Goal: Check status: Check status

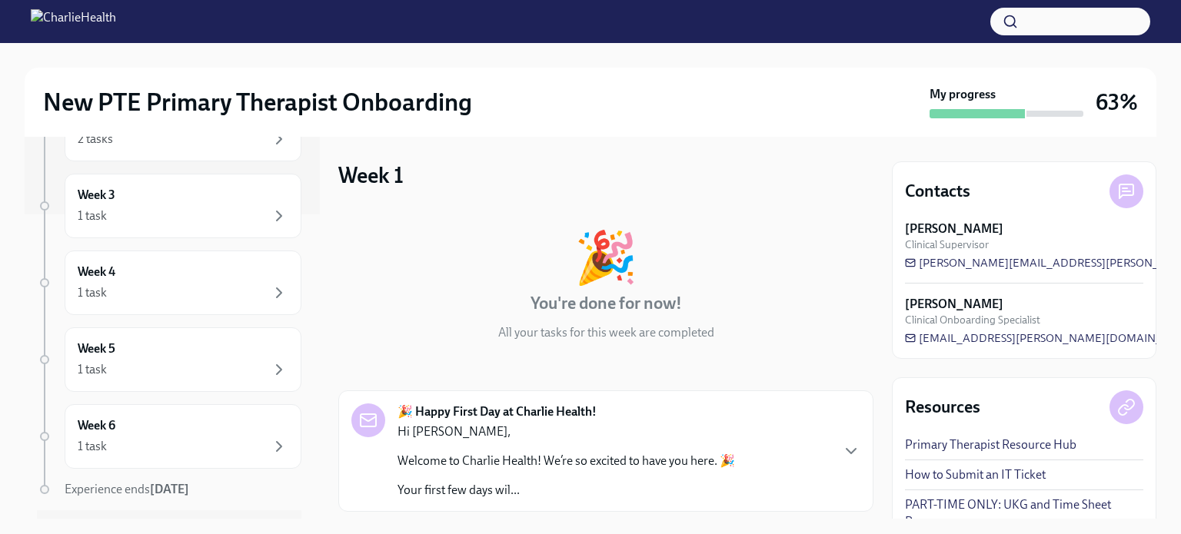
scroll to position [298, 0]
click at [233, 218] on div "1 task" at bounding box center [183, 223] width 211 height 18
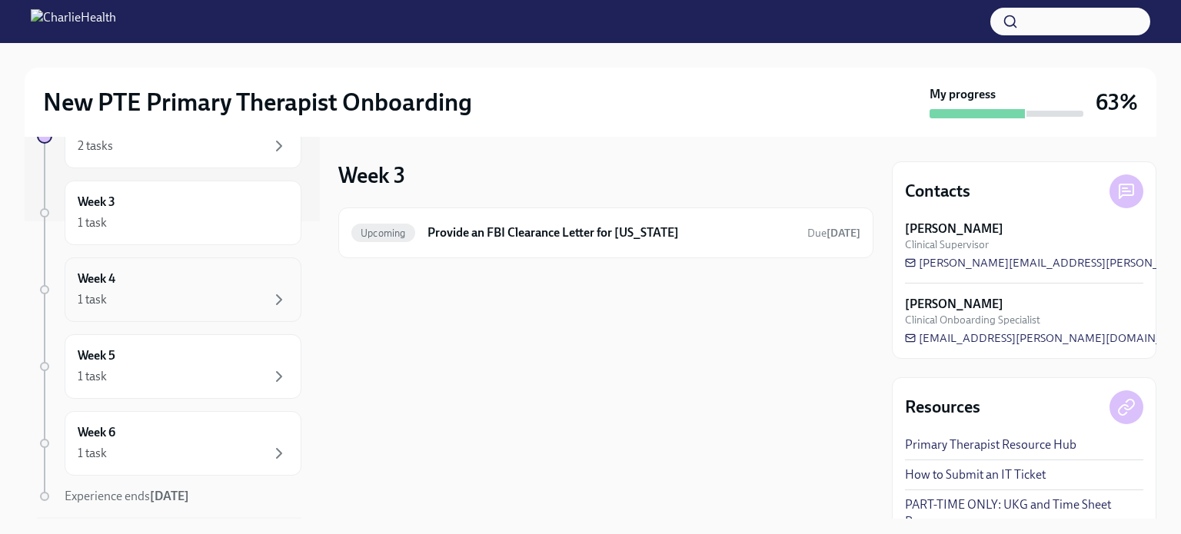
click at [171, 287] on div "Week 4 1 task" at bounding box center [183, 290] width 211 height 38
click at [193, 211] on div "Week 3 1 task" at bounding box center [183, 213] width 211 height 38
click at [171, 317] on div "Week 4 1 task" at bounding box center [183, 290] width 237 height 65
click at [170, 350] on div "Week 5 1 task" at bounding box center [183, 367] width 211 height 38
click at [160, 414] on div "Week 6 1 task" at bounding box center [183, 443] width 237 height 65
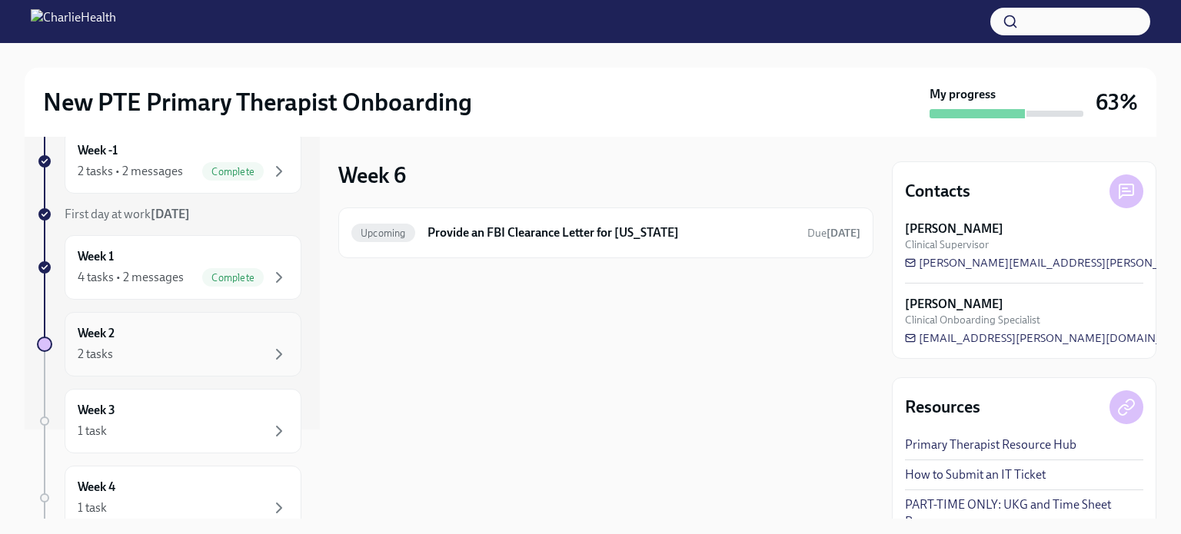
scroll to position [88, 0]
click at [208, 247] on div "Week 1 4 tasks • 2 messages Complete" at bounding box center [183, 269] width 237 height 65
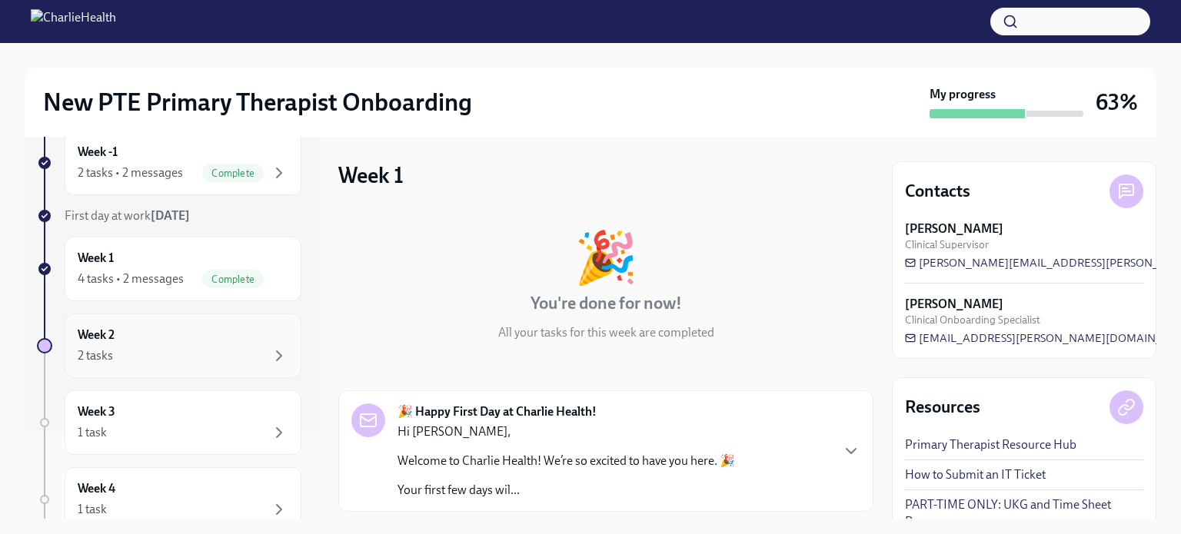
click at [188, 340] on div "Week 2 2 tasks" at bounding box center [183, 346] width 211 height 38
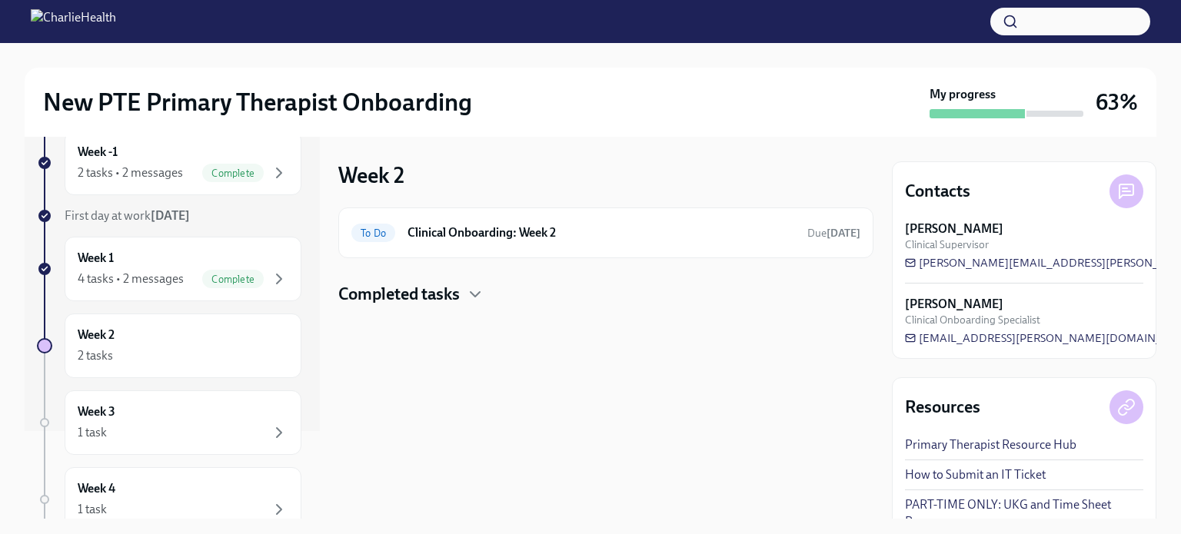
click at [441, 291] on h4 "Completed tasks" at bounding box center [398, 294] width 121 height 23
click at [514, 234] on h6 "Clinical Onboarding: Week 2" at bounding box center [601, 233] width 388 height 17
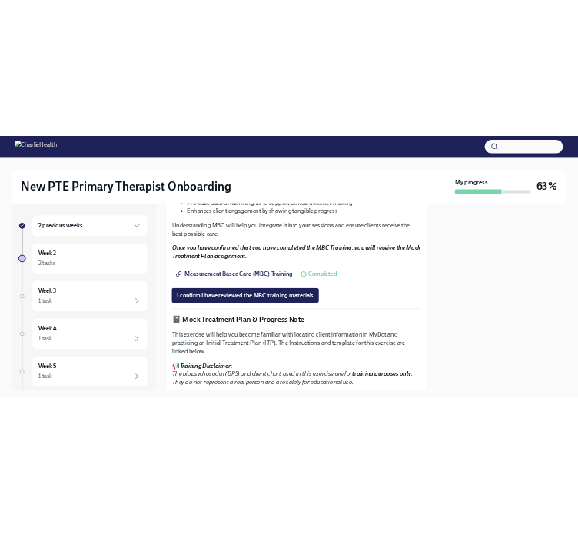
scroll to position [819, 0]
